Goal: Task Accomplishment & Management: Manage account settings

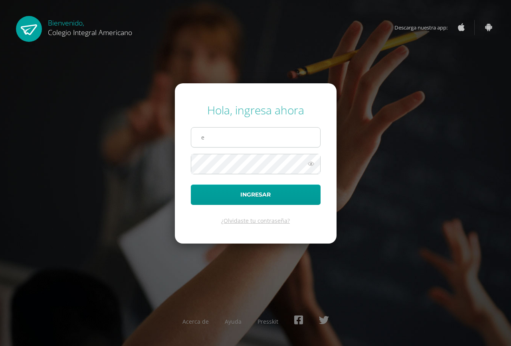
type input "[EMAIL_ADDRESS][DOMAIN_NAME]"
click at [314, 159] on icon at bounding box center [311, 164] width 10 height 10
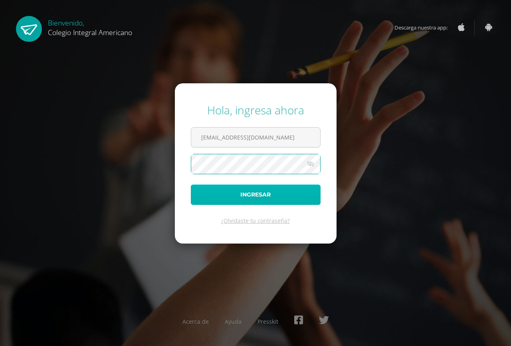
click at [268, 198] on button "Ingresar" at bounding box center [256, 195] width 130 height 20
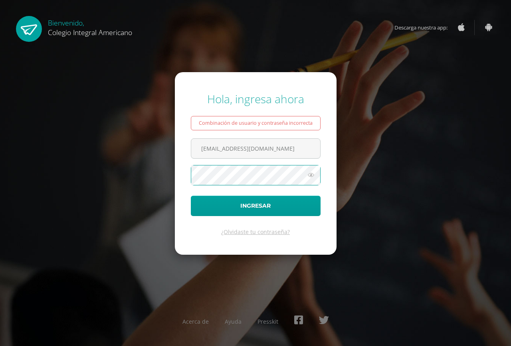
click at [312, 176] on icon at bounding box center [311, 175] width 10 height 10
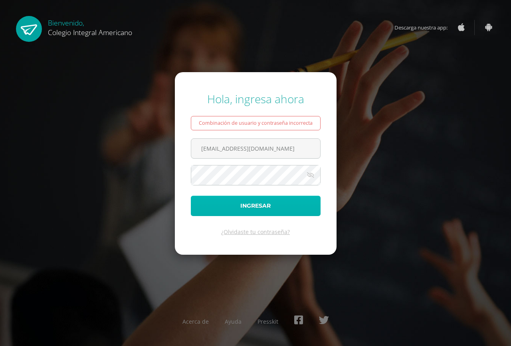
click at [288, 200] on button "Ingresar" at bounding box center [256, 206] width 130 height 20
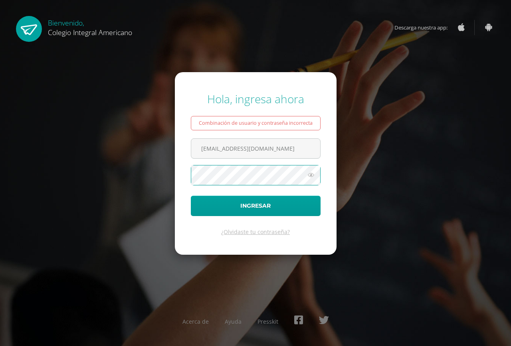
click at [312, 178] on icon at bounding box center [311, 175] width 10 height 10
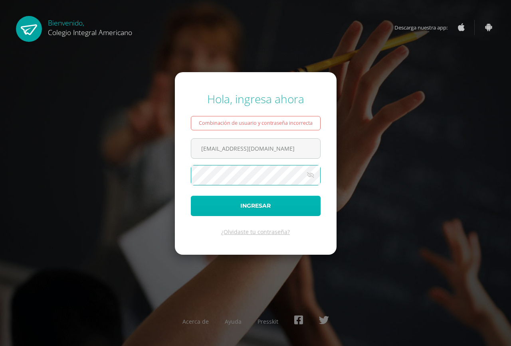
click at [255, 202] on button "Ingresar" at bounding box center [256, 206] width 130 height 20
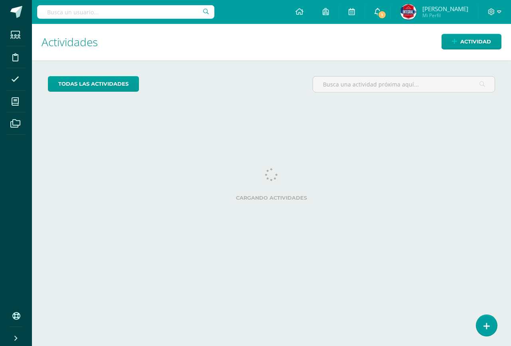
click at [390, 15] on link "1" at bounding box center [378, 12] width 26 height 24
